Goal: Task Accomplishment & Management: Use online tool/utility

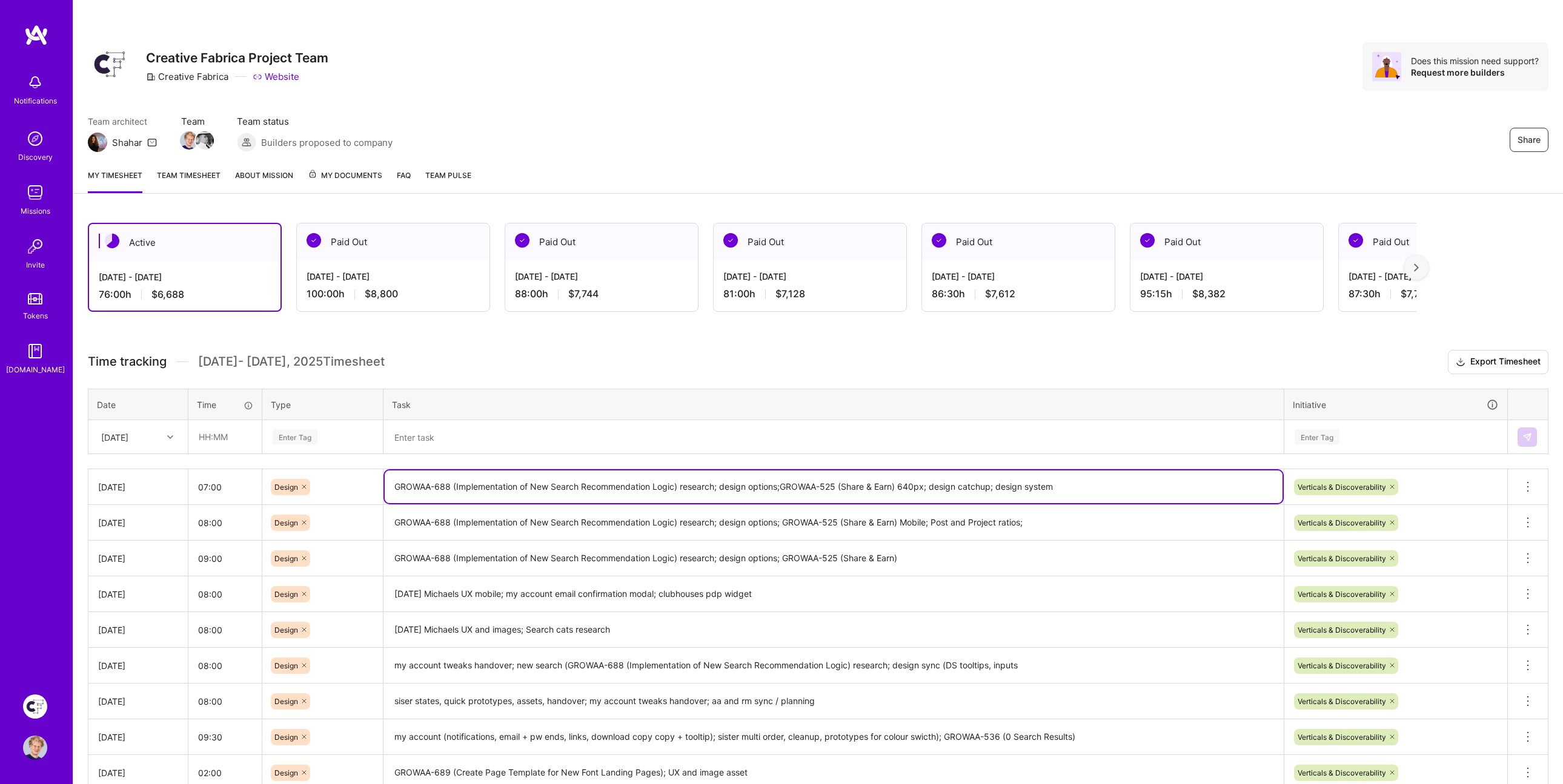
drag, startPoint x: 1084, startPoint y: 479, endPoint x: 998, endPoint y: 470, distance: 86.5
click at [999, 479] on textarea "GROWAA-688 (Implementation of New Search Recommendation Logic) research; design…" at bounding box center [833, 487] width 897 height 33
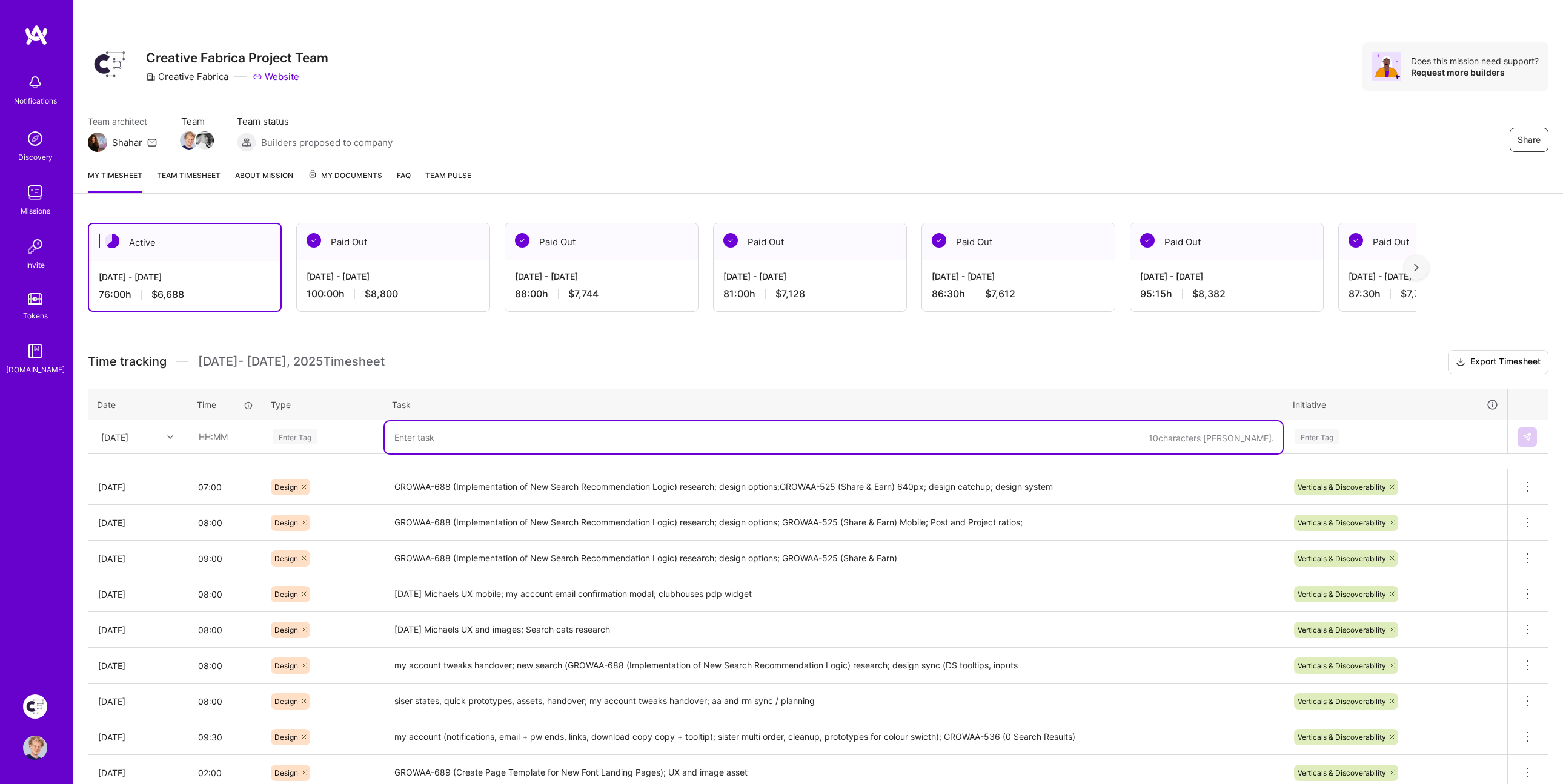
drag, startPoint x: 482, startPoint y: 433, endPoint x: 545, endPoint y: 431, distance: 63.0
click at [482, 433] on textarea at bounding box center [833, 437] width 897 height 32
paste textarea "design system"
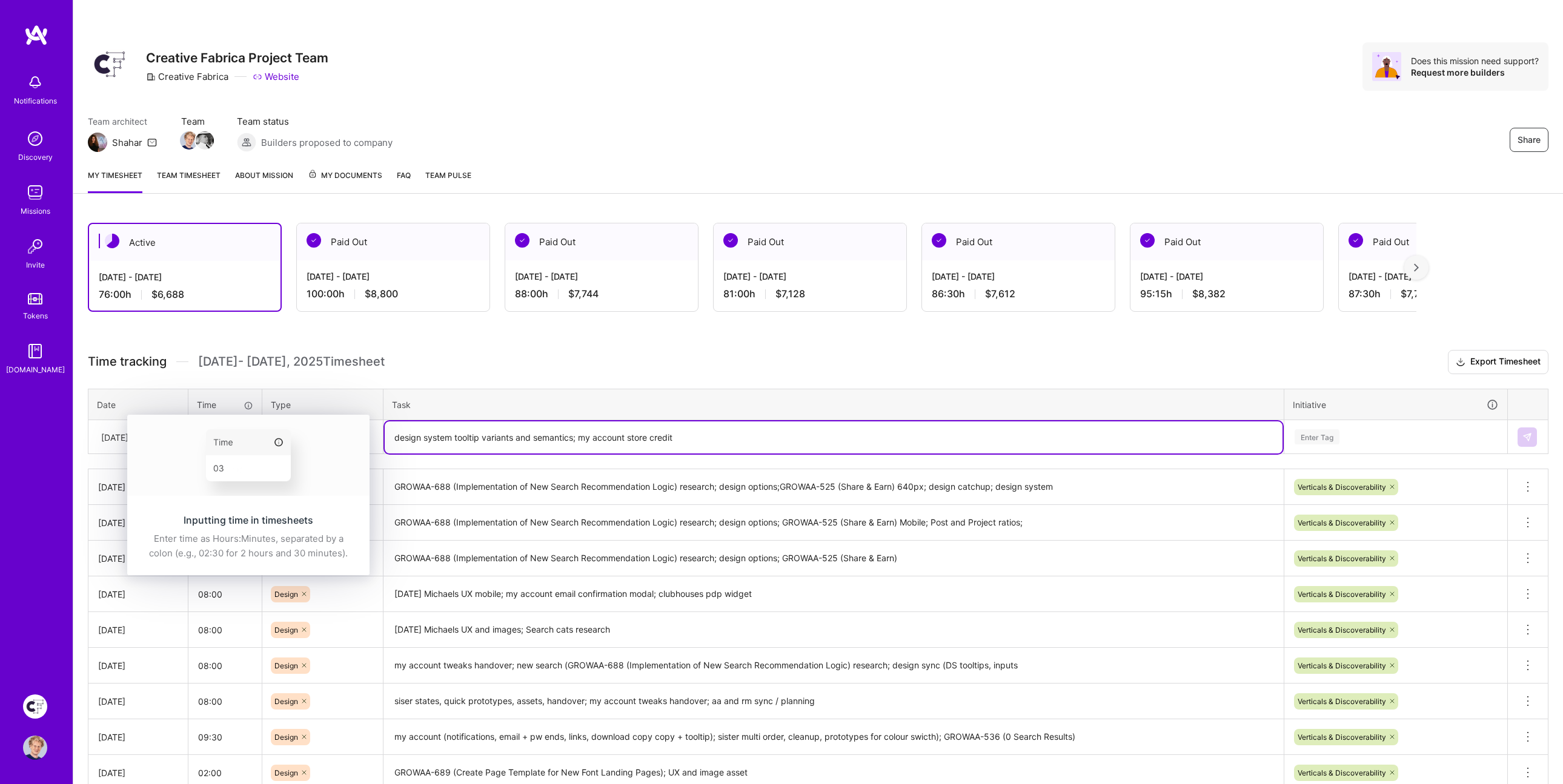
type textarea "design system tooltip variants and semantics; my account store credit"
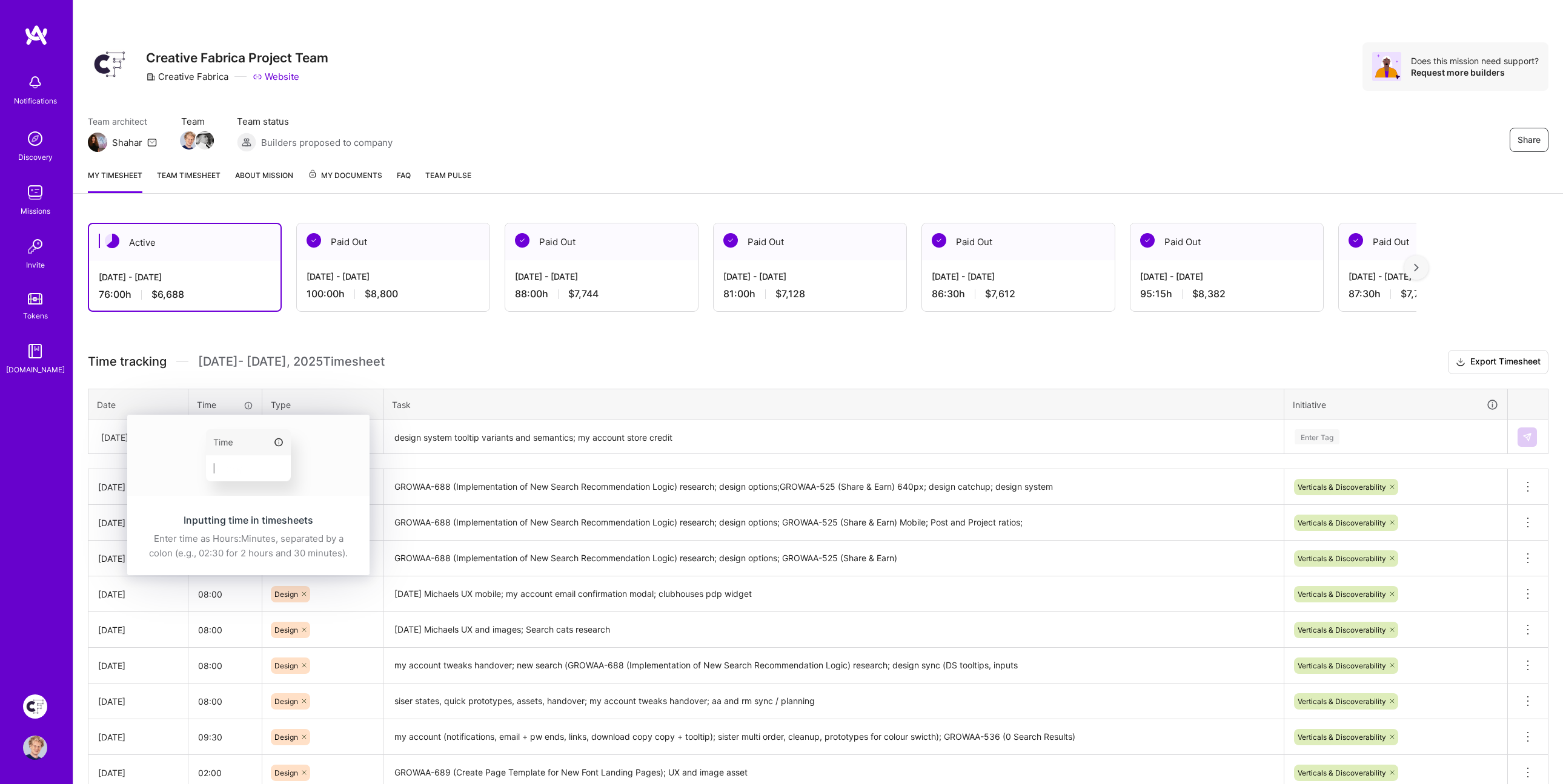
click at [227, 499] on div "Inputting time in timesheets Enter time as Hours:Minutes, separated by a colon …" at bounding box center [248, 537] width 242 height 76
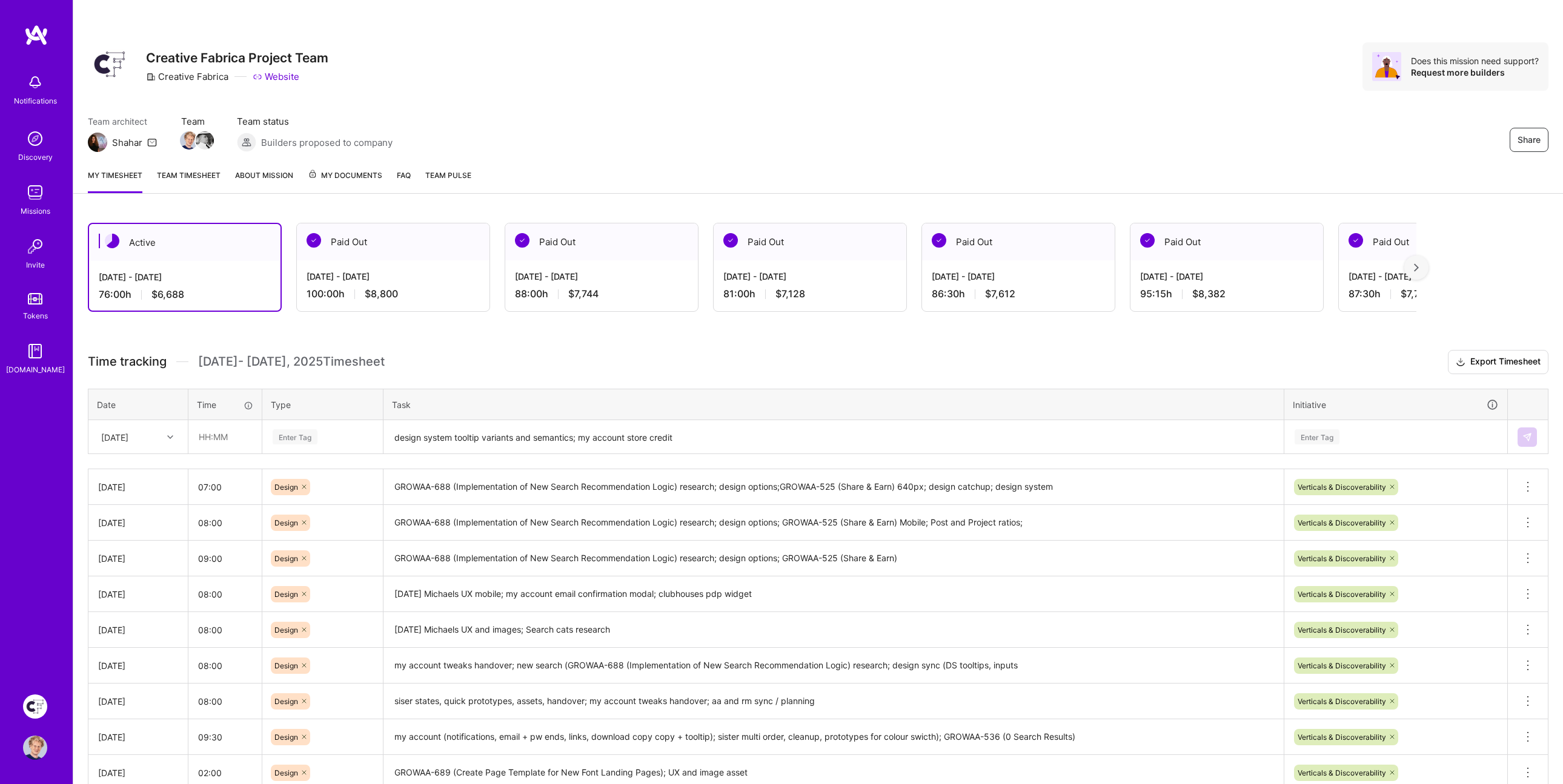
drag, startPoint x: 581, startPoint y: 373, endPoint x: 573, endPoint y: 374, distance: 8.1
click at [581, 373] on div "Time tracking [DATE] - [DATE] Timesheet Export Timesheet Date Time Type Task In…" at bounding box center [818, 605] width 1460 height 509
click at [229, 431] on input "text" at bounding box center [224, 437] width 72 height 32
type input "07:30"
click at [280, 431] on div "Enter Tag" at bounding box center [294, 437] width 45 height 19
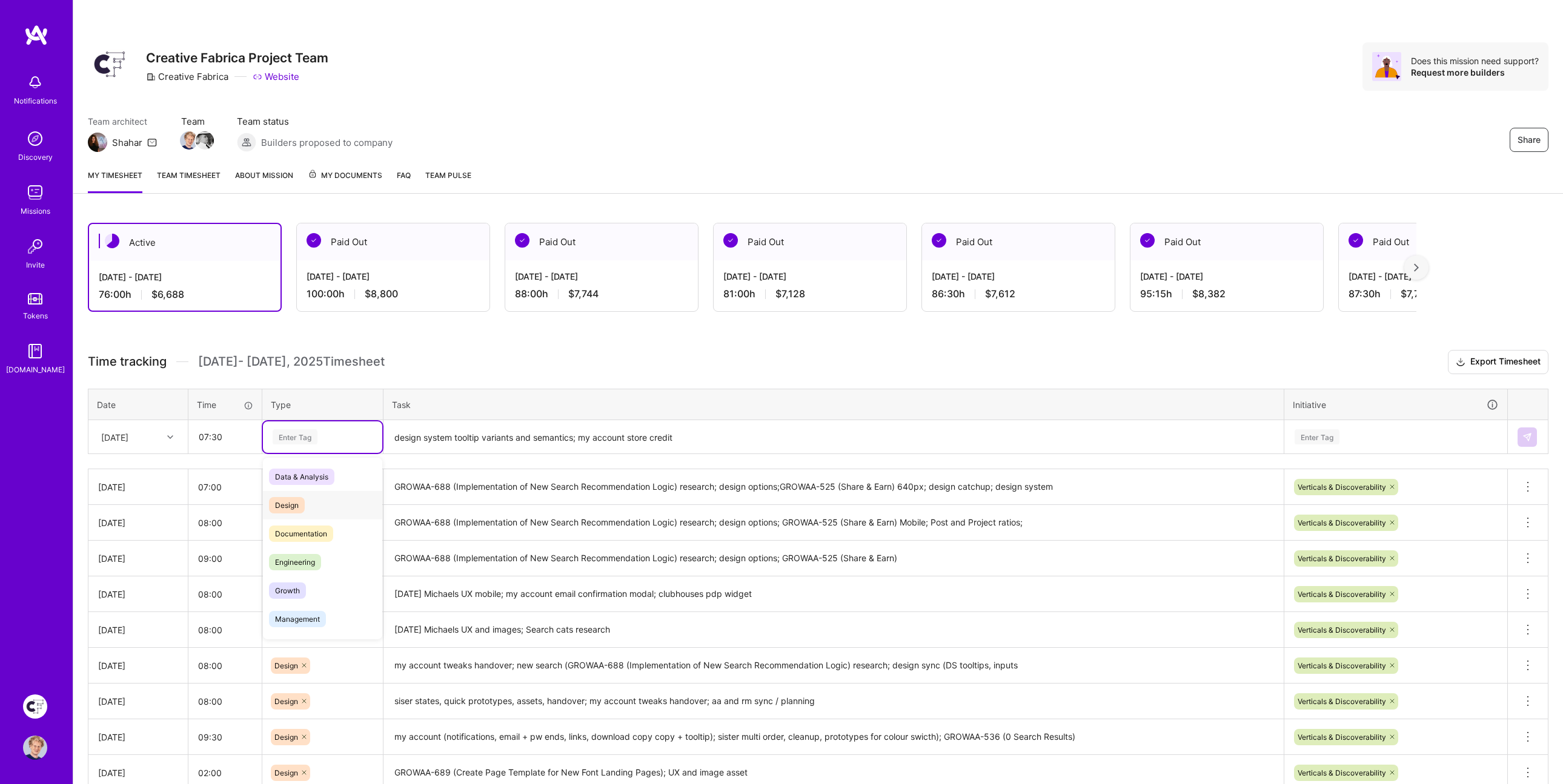
click at [289, 497] on span "Design" at bounding box center [287, 505] width 36 height 17
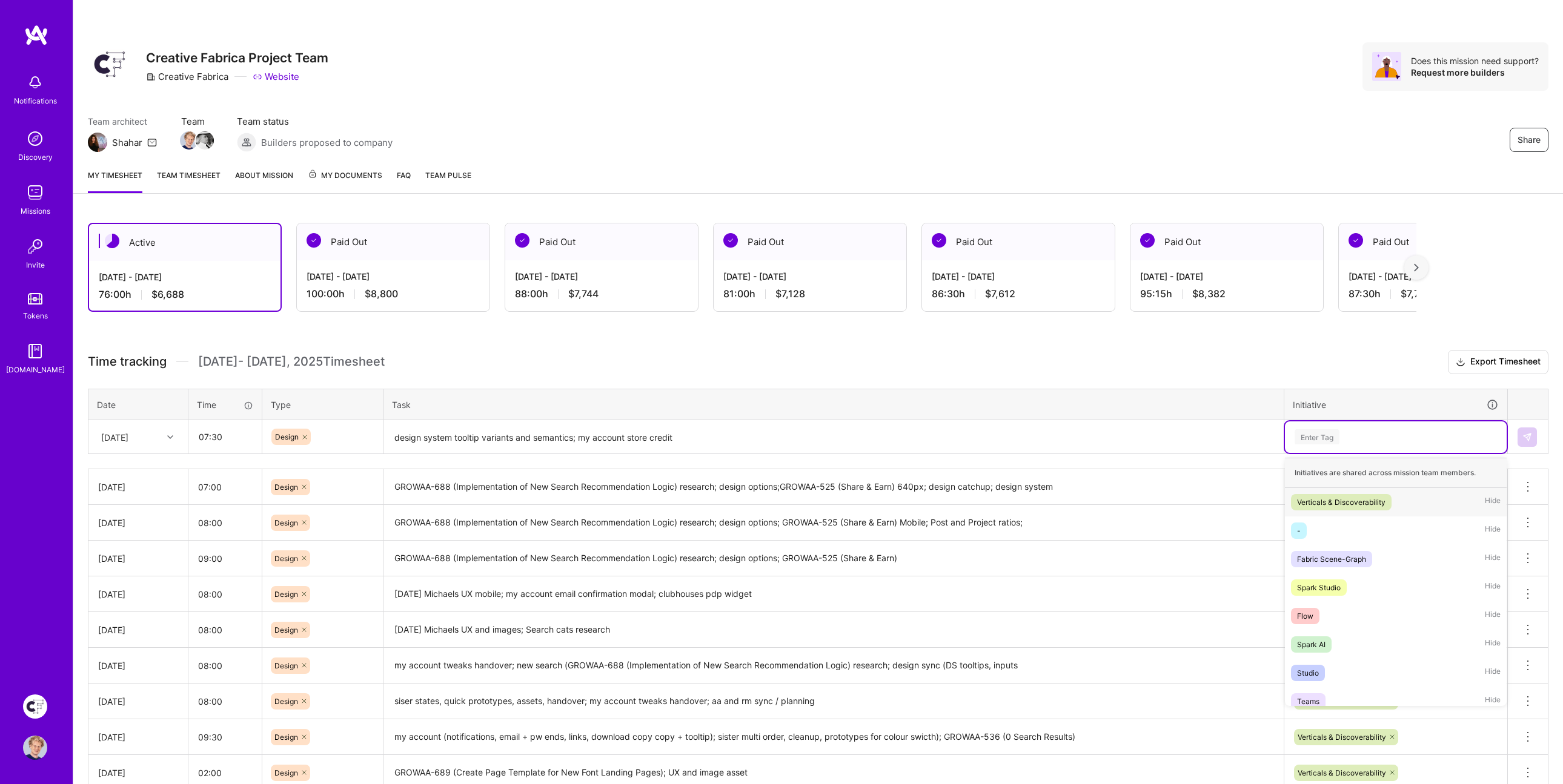
click at [1322, 436] on div "Enter Tag" at bounding box center [1317, 437] width 45 height 19
click at [1312, 496] on div "Verticals & Discoverability" at bounding box center [1341, 502] width 89 height 13
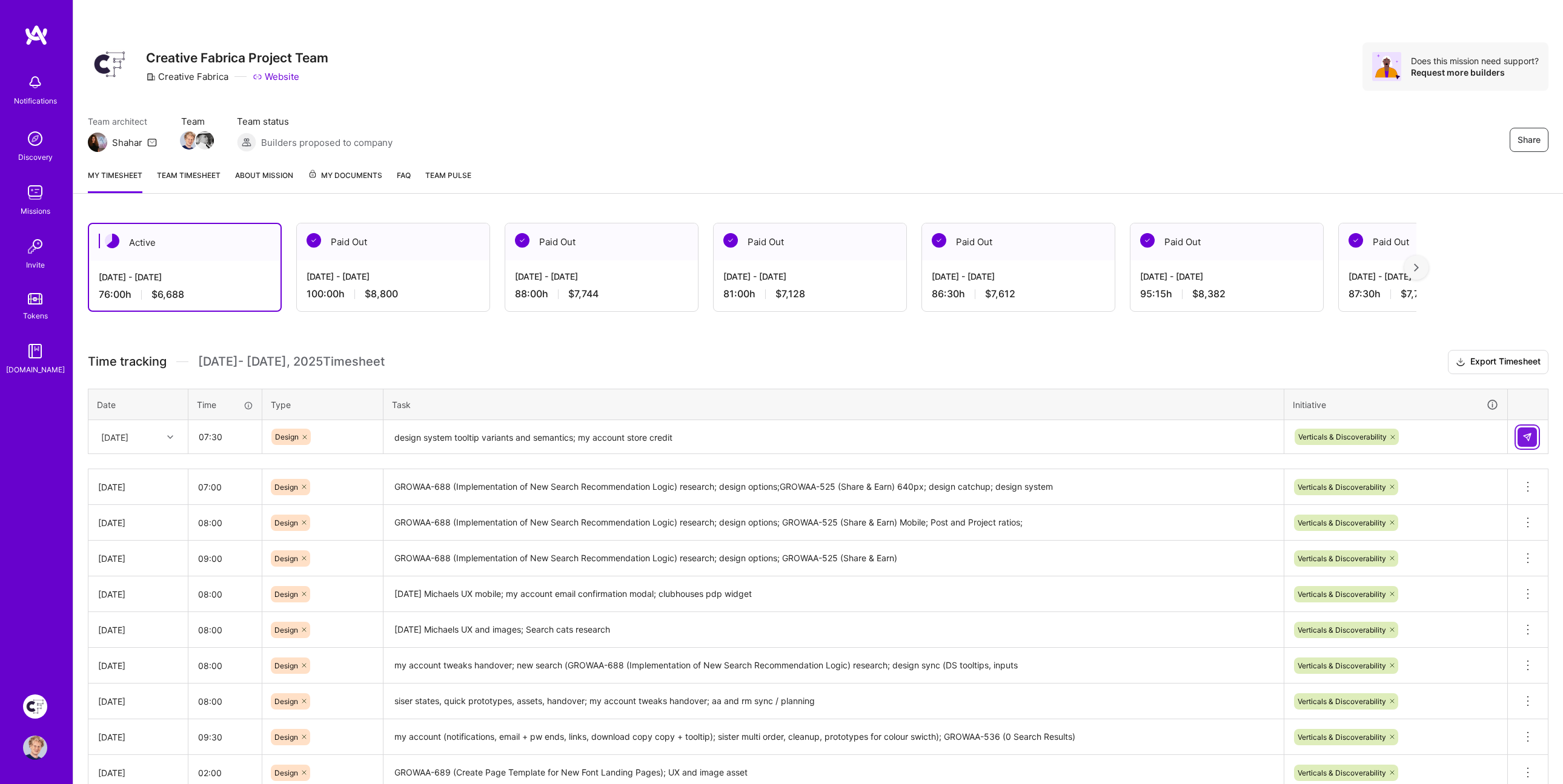
click at [1526, 433] on img at bounding box center [1527, 437] width 10 height 10
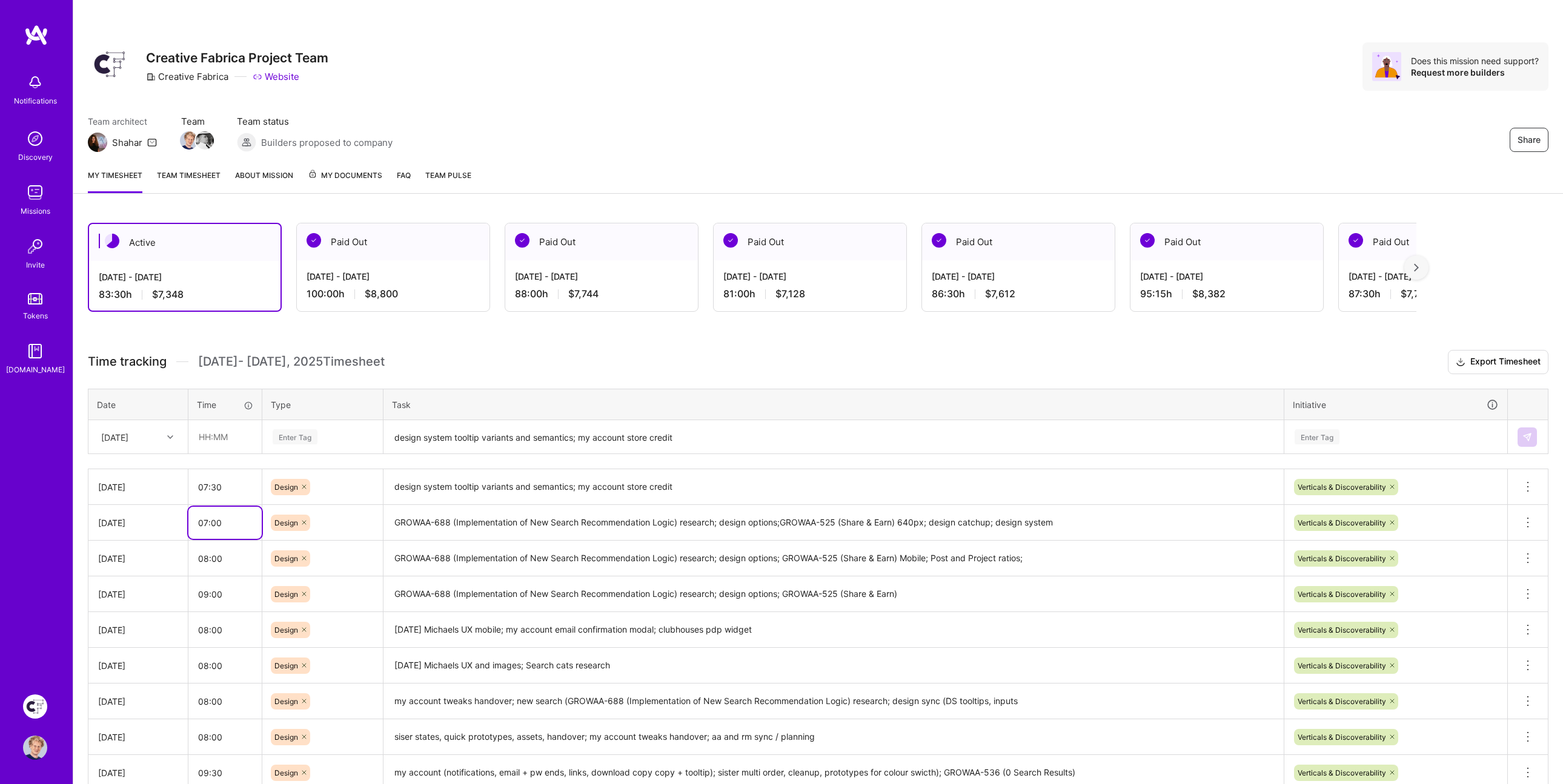
click at [230, 516] on input "07:00" at bounding box center [224, 523] width 73 height 32
click at [230, 517] on input "07:00" at bounding box center [224, 523] width 73 height 32
type input "08:00"
click at [586, 348] on div "Active [DATE] - [DATE] 83:30 h $7,348 Paid Out [DATE] - [DATE] 100:00 h $8,800 …" at bounding box center [817, 581] width 1489 height 746
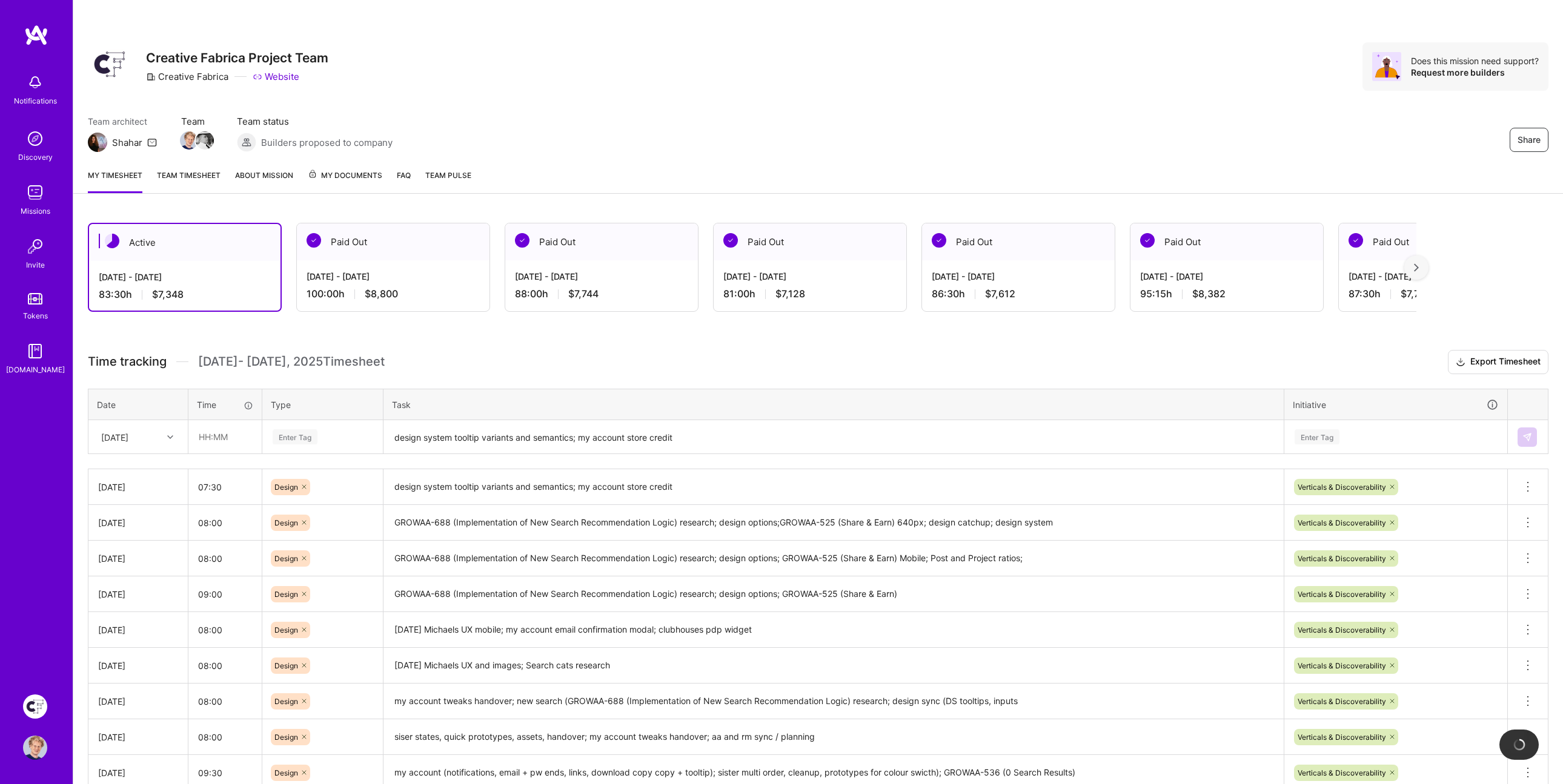
click at [623, 356] on h3 "Time tracking [DATE] - [DATE] Timesheet Export Timesheet" at bounding box center [818, 362] width 1460 height 24
click at [666, 358] on h3 "Time tracking [DATE] - [DATE] Timesheet Export Timesheet" at bounding box center [818, 362] width 1460 height 24
click at [230, 481] on input "07:30" at bounding box center [224, 487] width 73 height 32
